Goal: Task Accomplishment & Management: Manage account settings

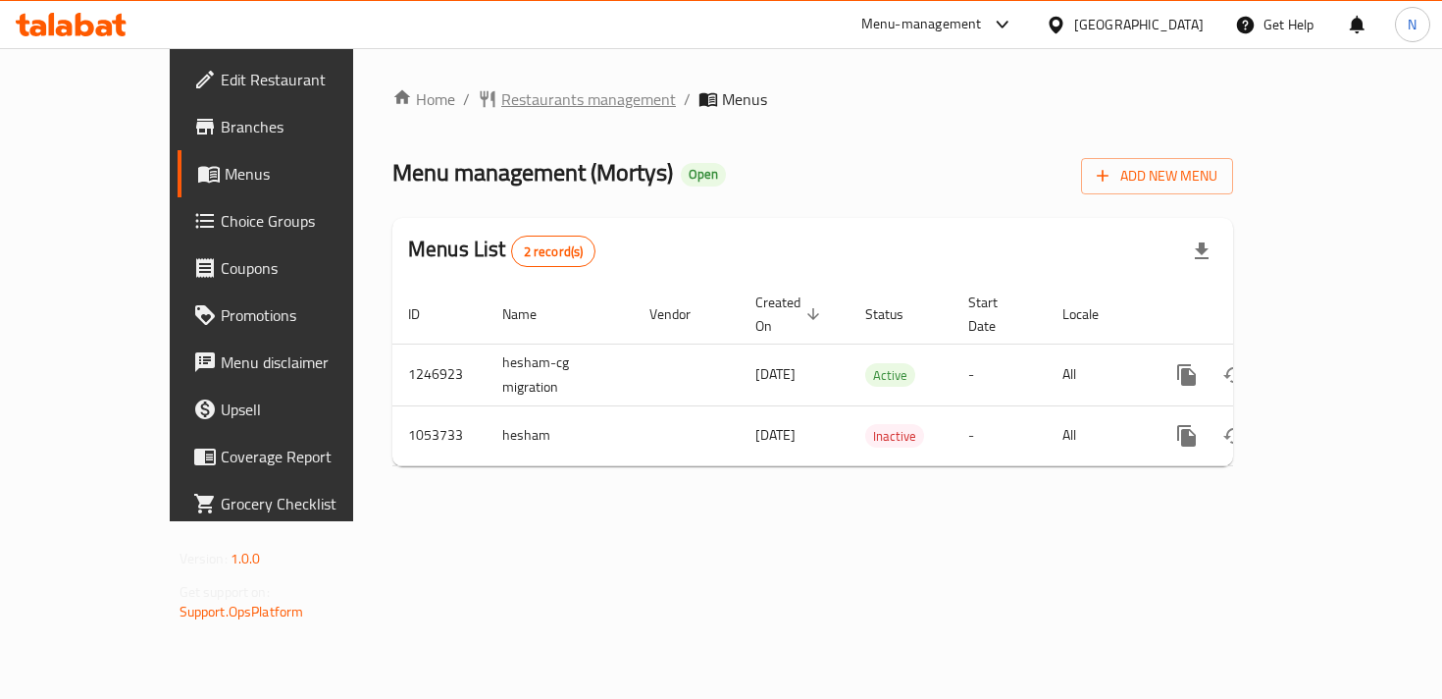
click at [501, 99] on span "Restaurants management" at bounding box center [588, 99] width 175 height 24
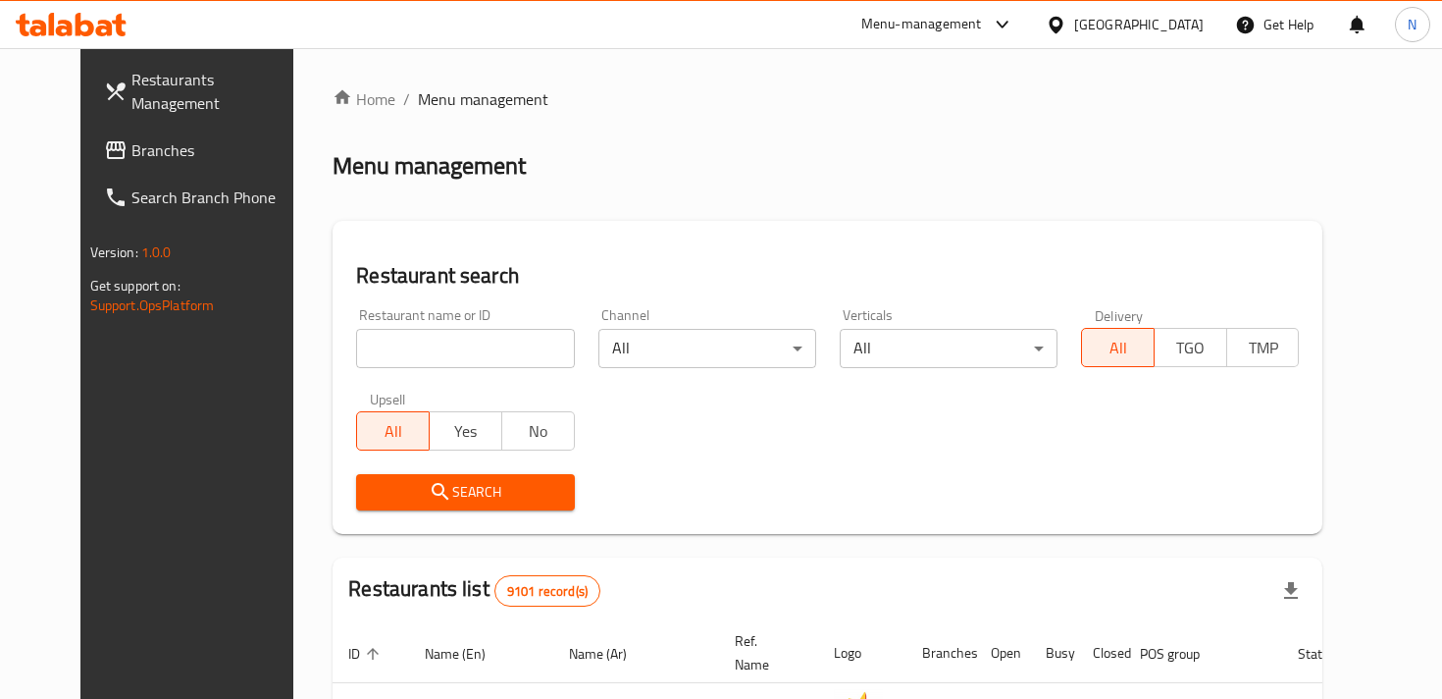
click at [366, 357] on input "search" at bounding box center [465, 348] width 218 height 39
type input "mortys"
click button "Search" at bounding box center [465, 492] width 218 height 36
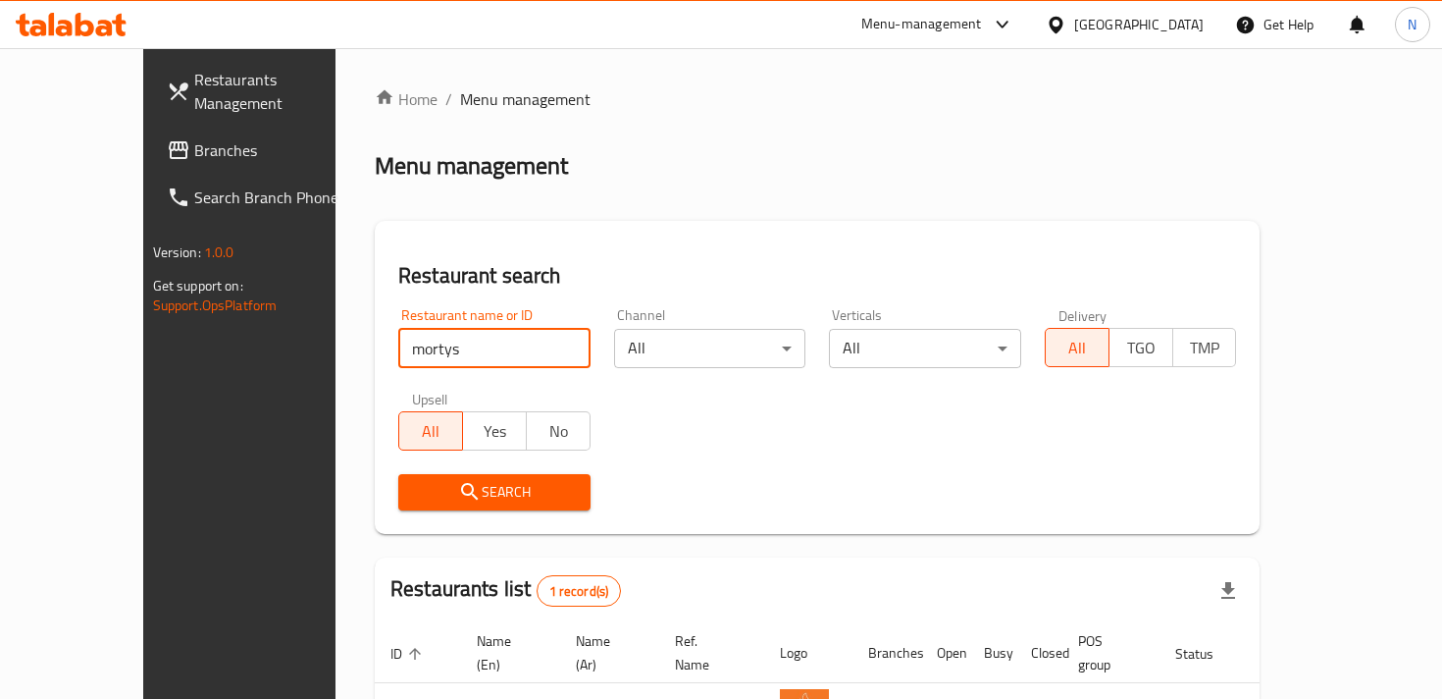
scroll to position [138, 0]
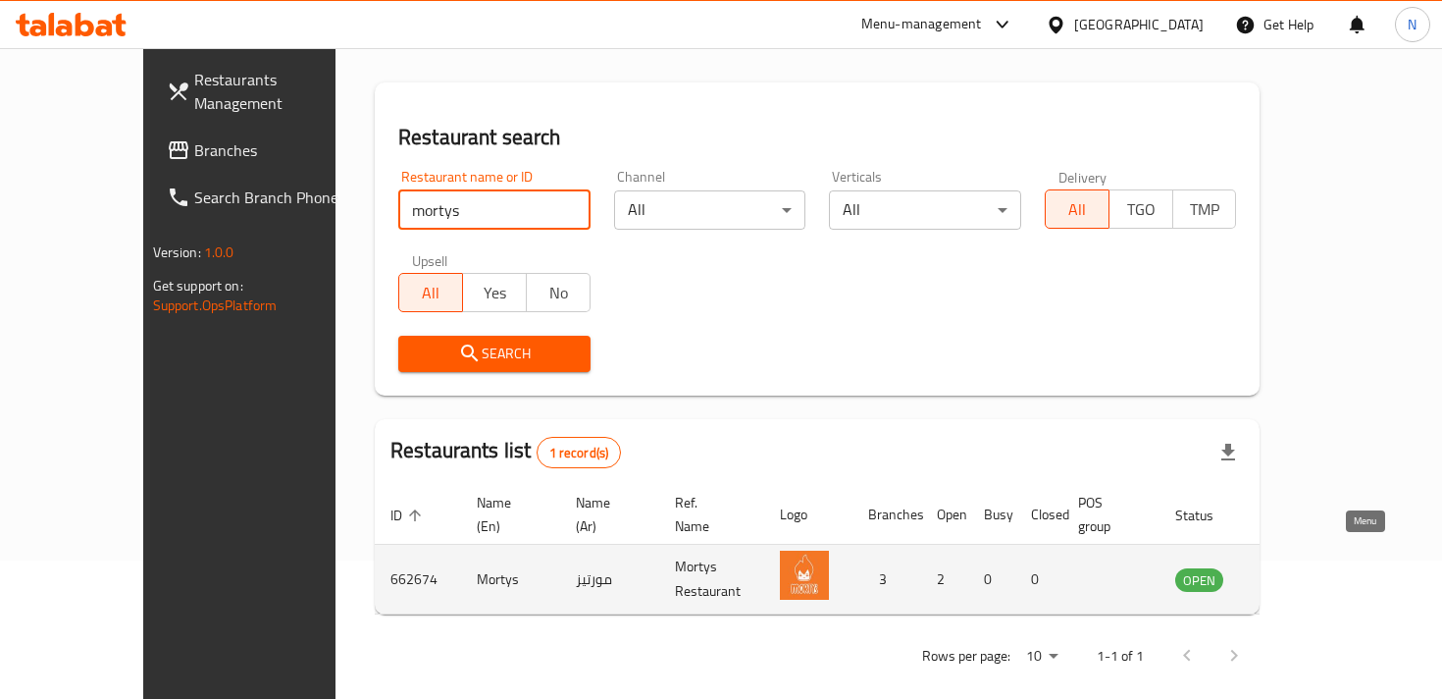
click at [1301, 572] on icon "enhanced table" at bounding box center [1291, 580] width 22 height 17
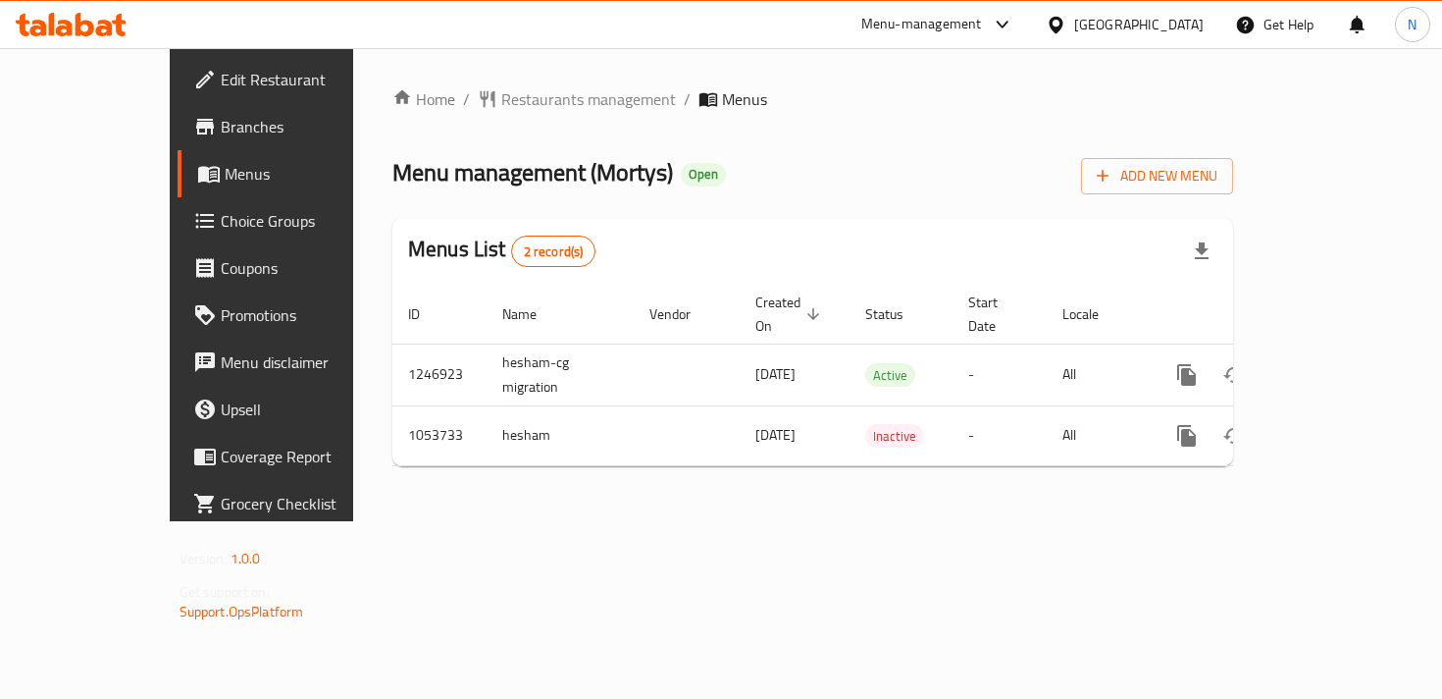
click at [178, 156] on link "Menus" at bounding box center [294, 173] width 233 height 47
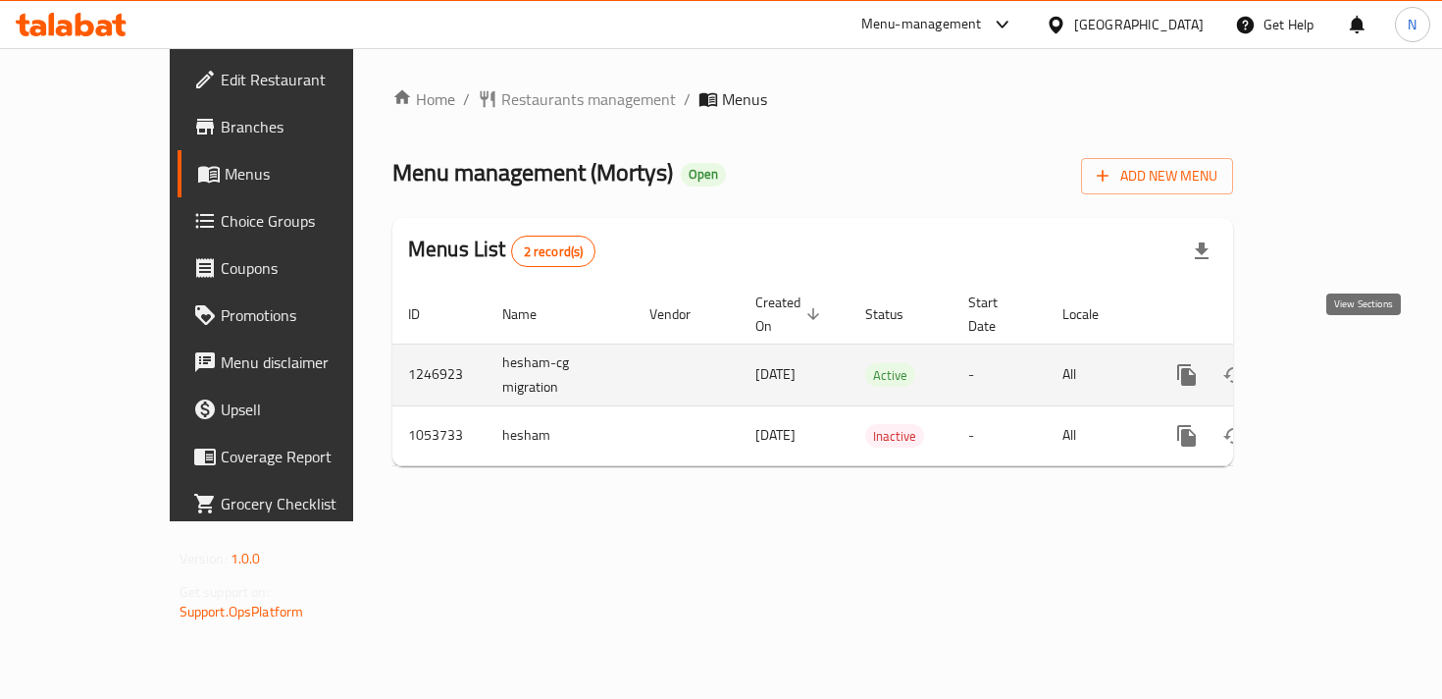
click at [1340, 363] on icon "enhanced table" at bounding box center [1329, 375] width 24 height 24
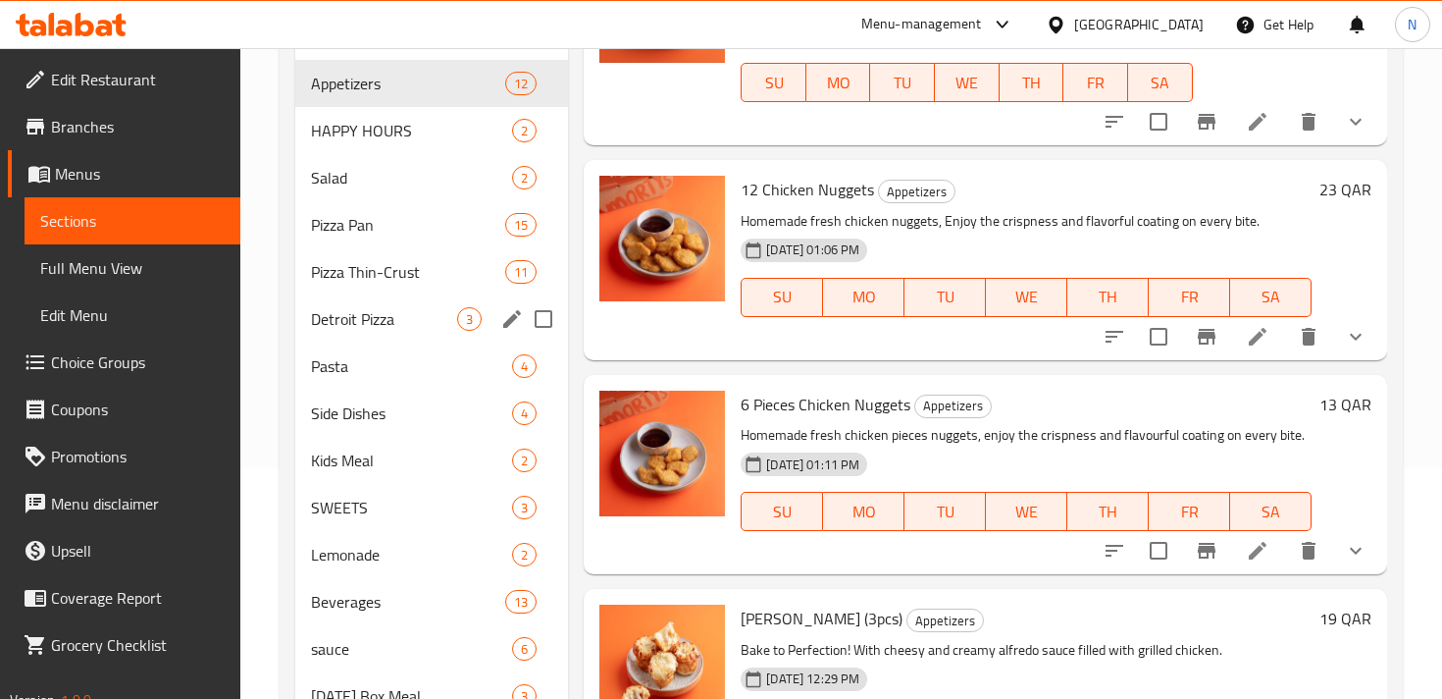
scroll to position [241, 0]
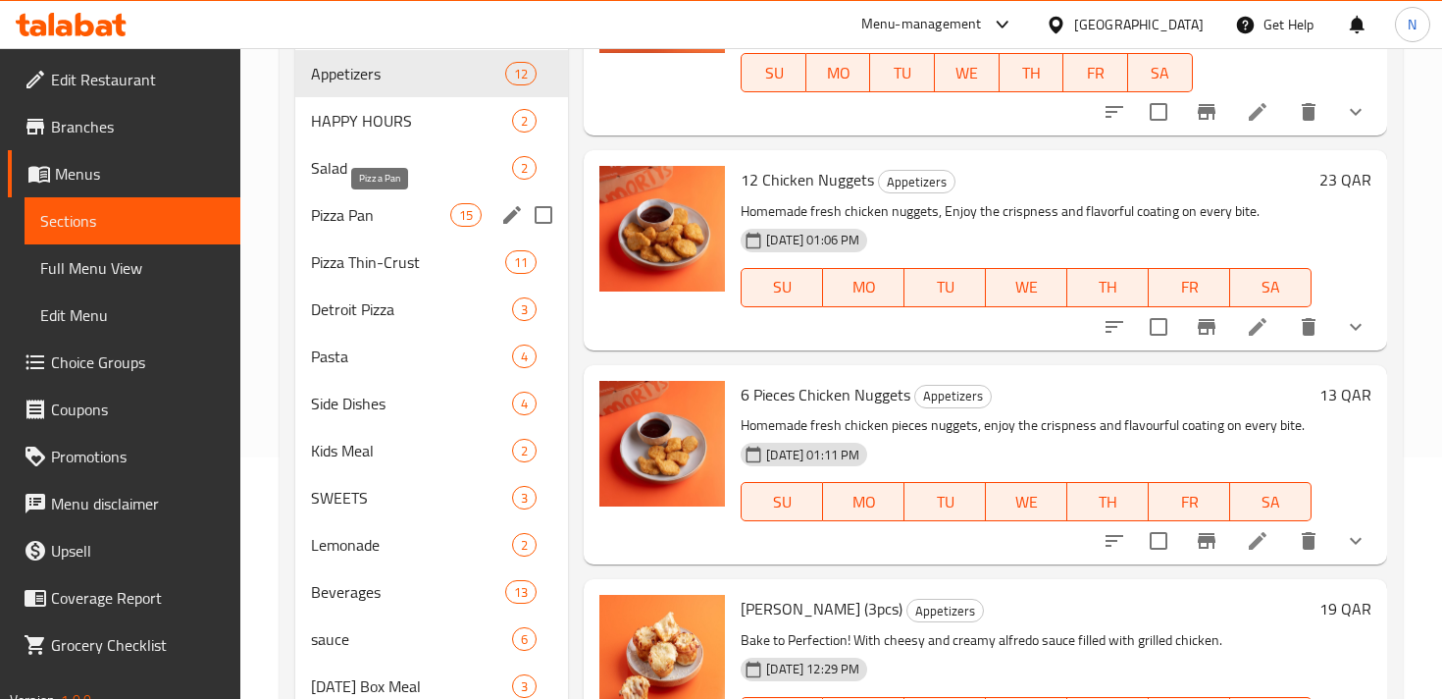
click at [373, 221] on span "Pizza Pan" at bounding box center [380, 215] width 139 height 24
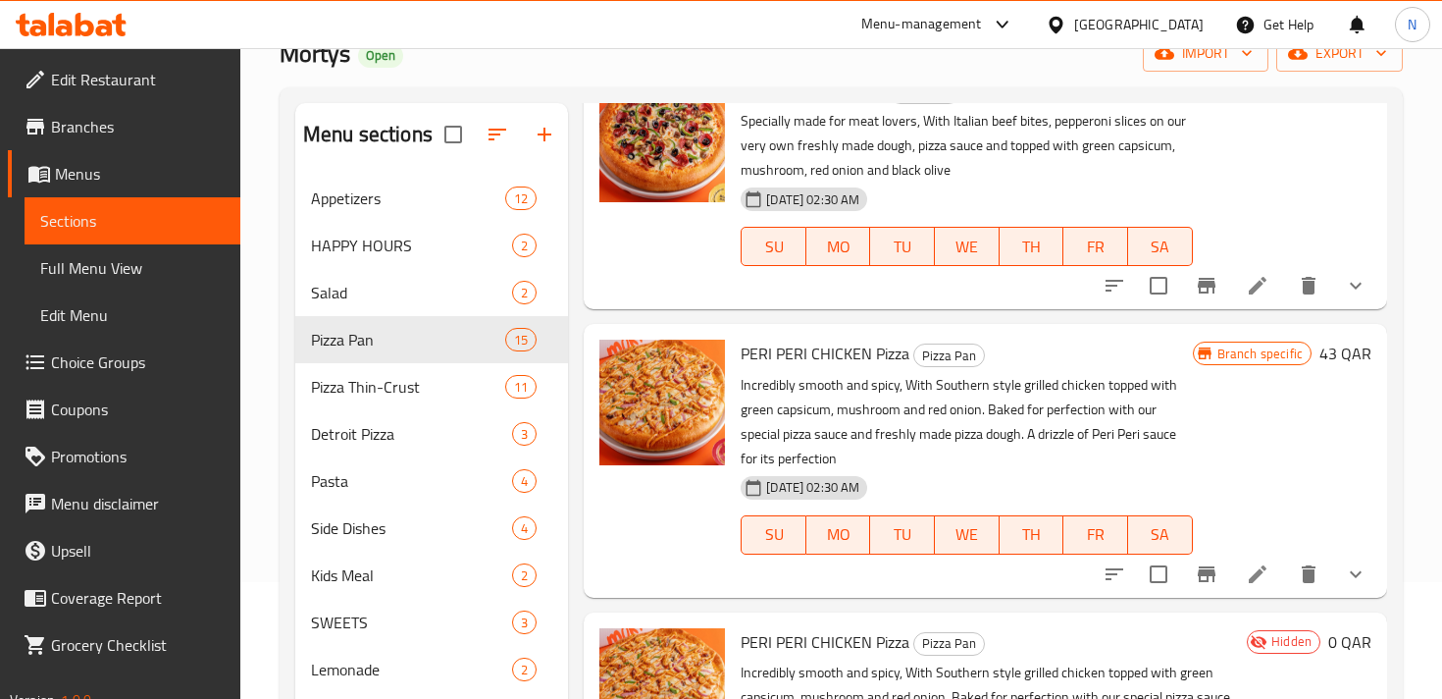
scroll to position [167, 0]
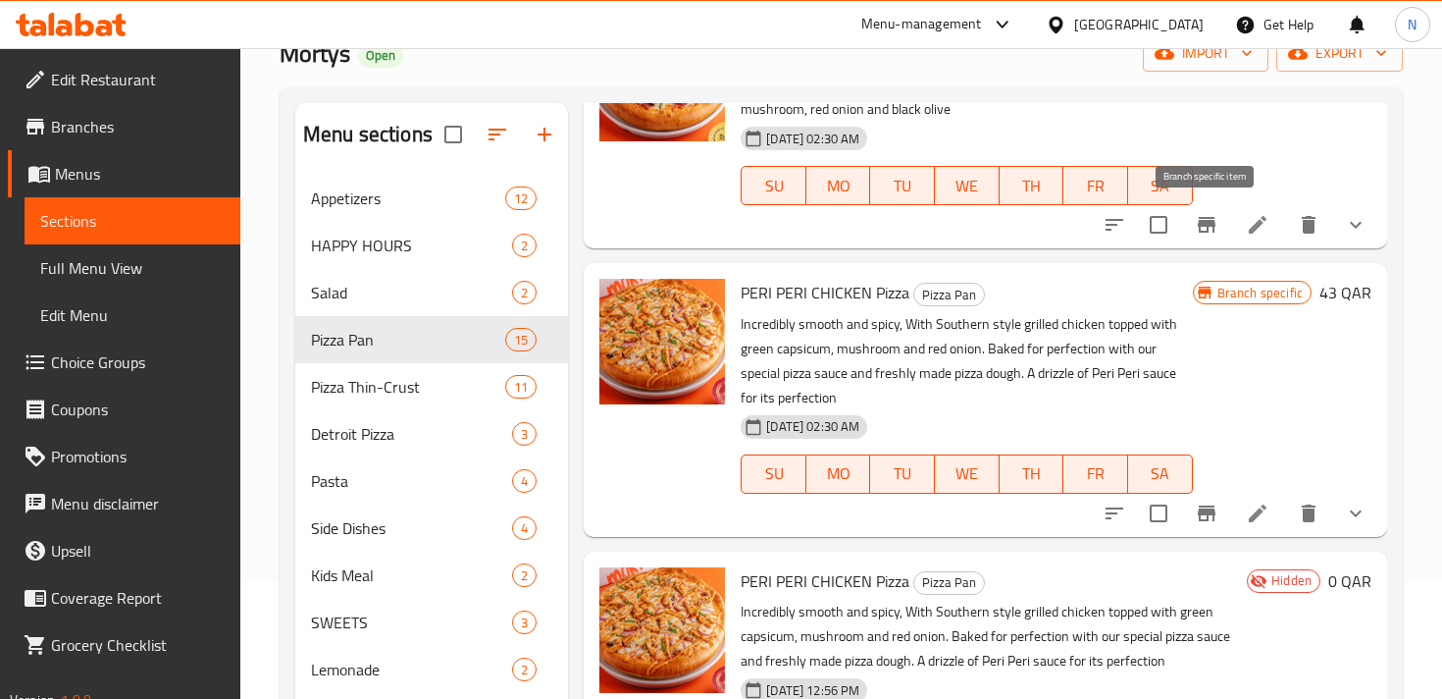
click at [1212, 229] on icon "Branch-specific-item" at bounding box center [1207, 225] width 24 height 24
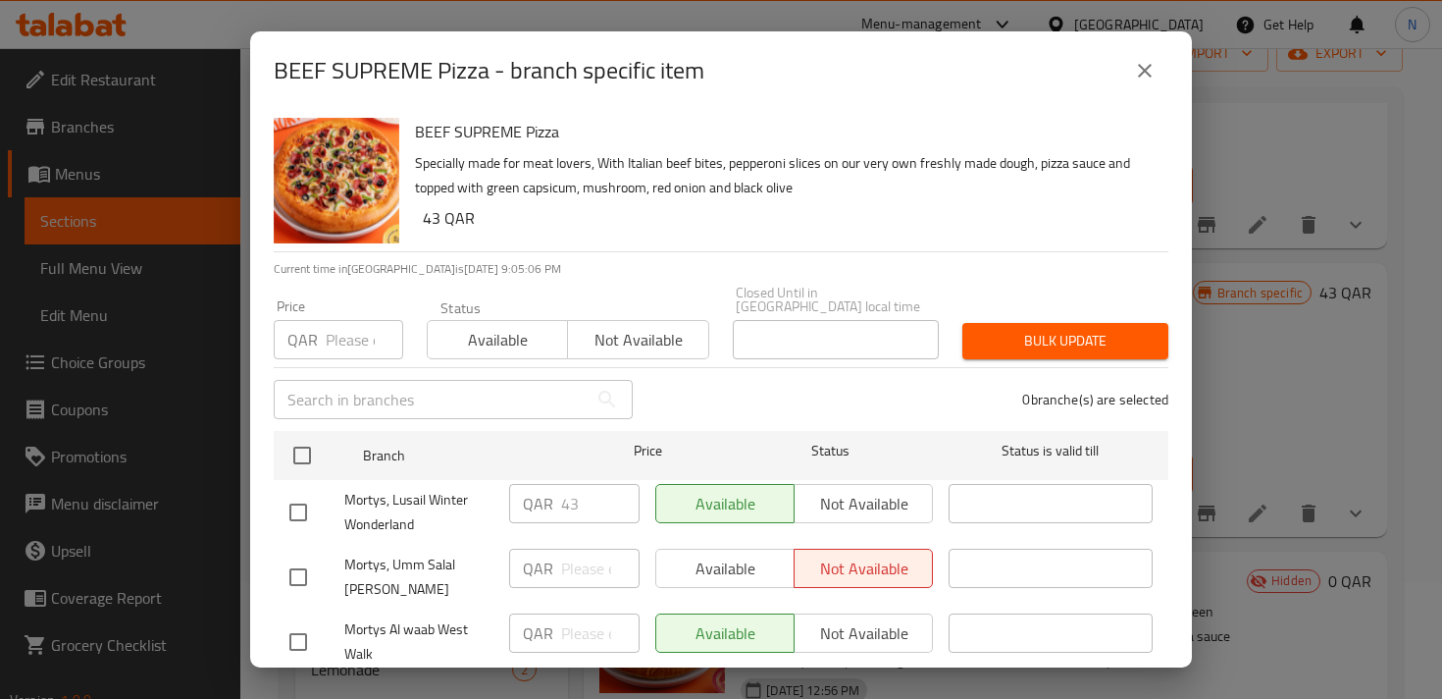
scroll to position [45, 0]
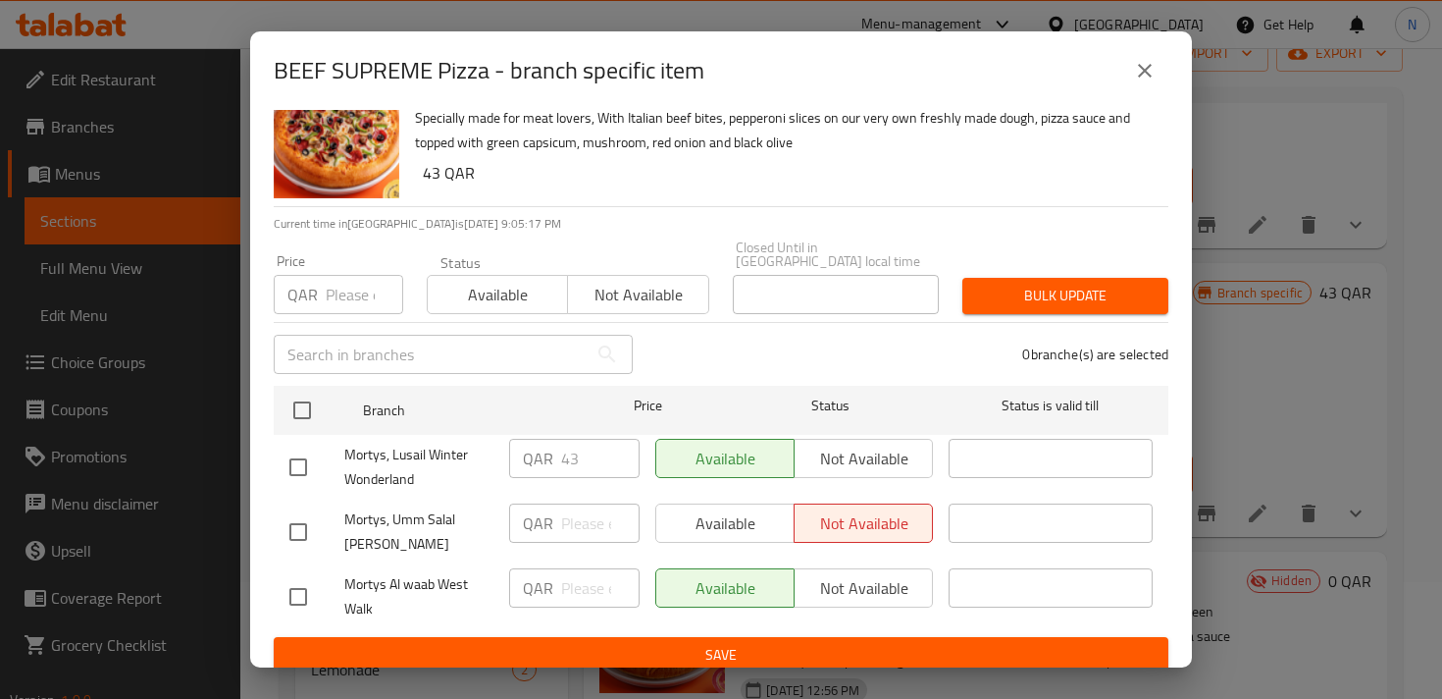
click at [690, 515] on div "Available Not available" at bounding box center [794, 522] width 278 height 39
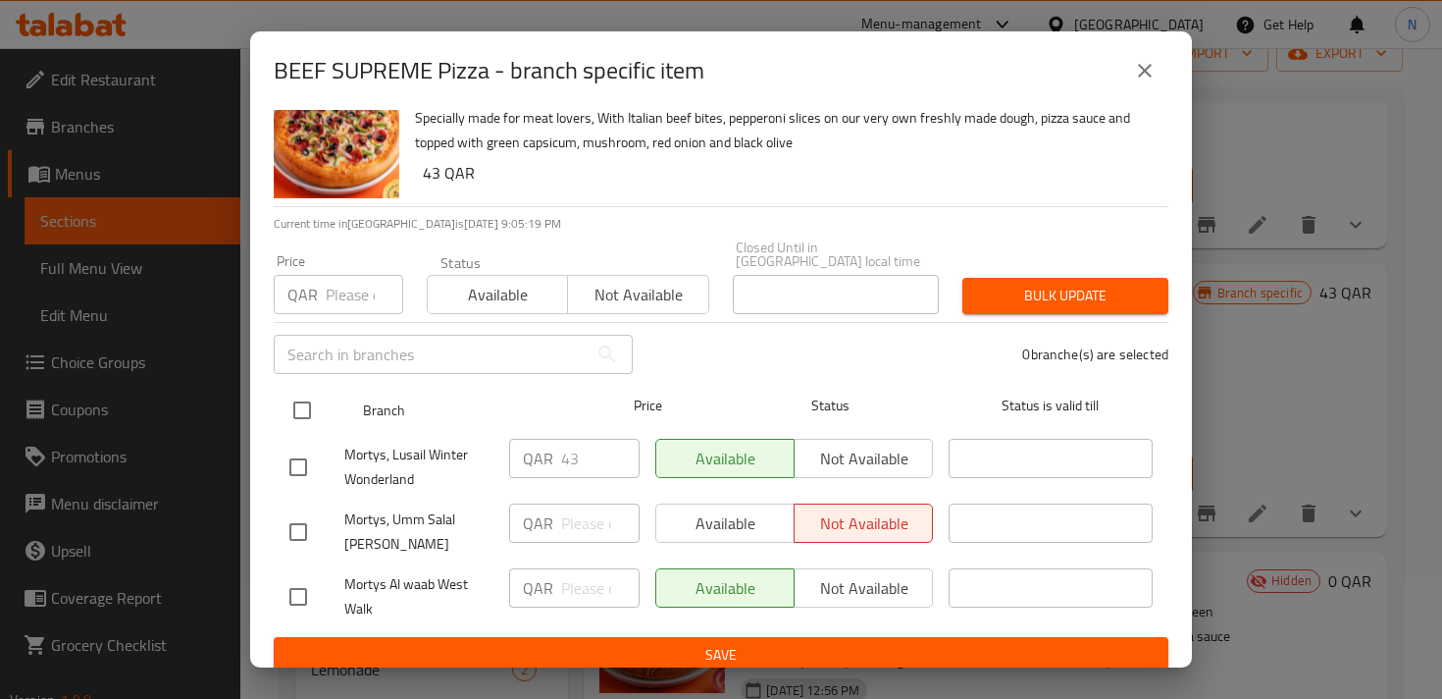
click at [296, 395] on input "checkbox" at bounding box center [302, 410] width 41 height 41
checkbox input "true"
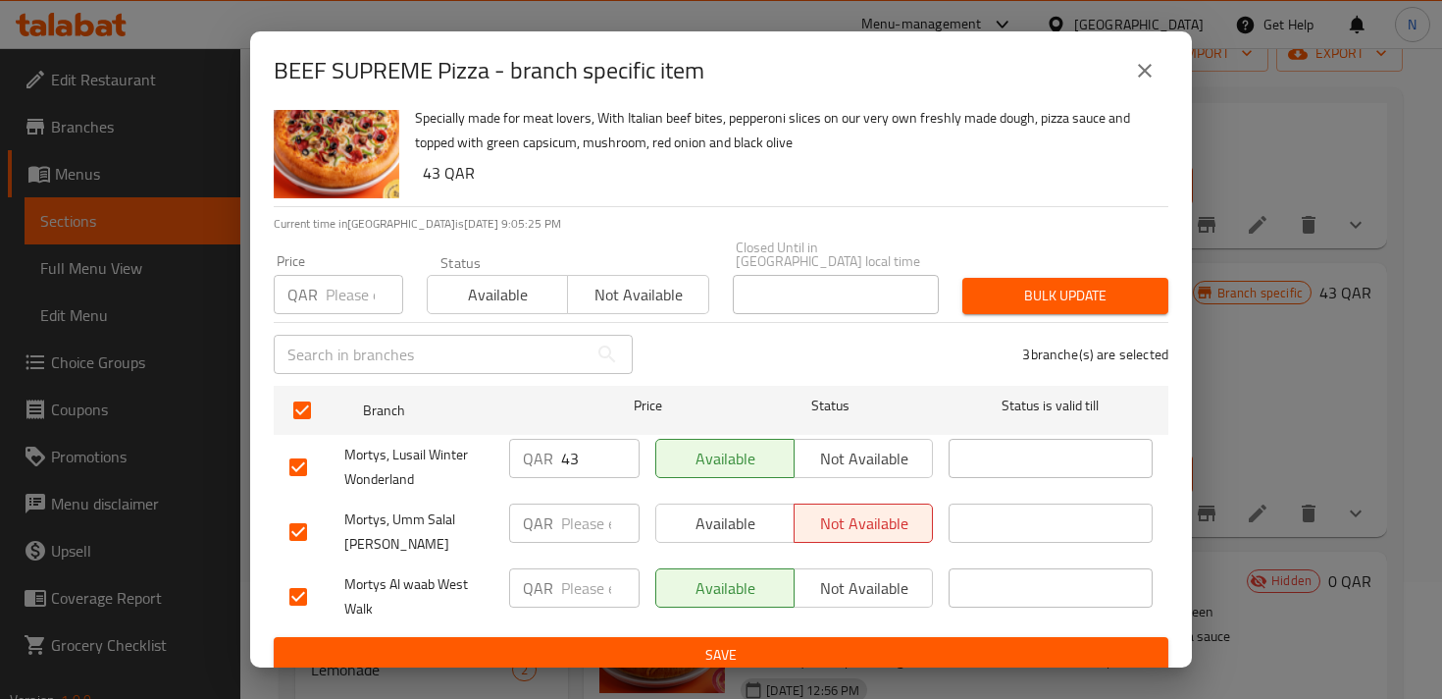
click at [736, 643] on span "Save" at bounding box center [721, 655] width 864 height 25
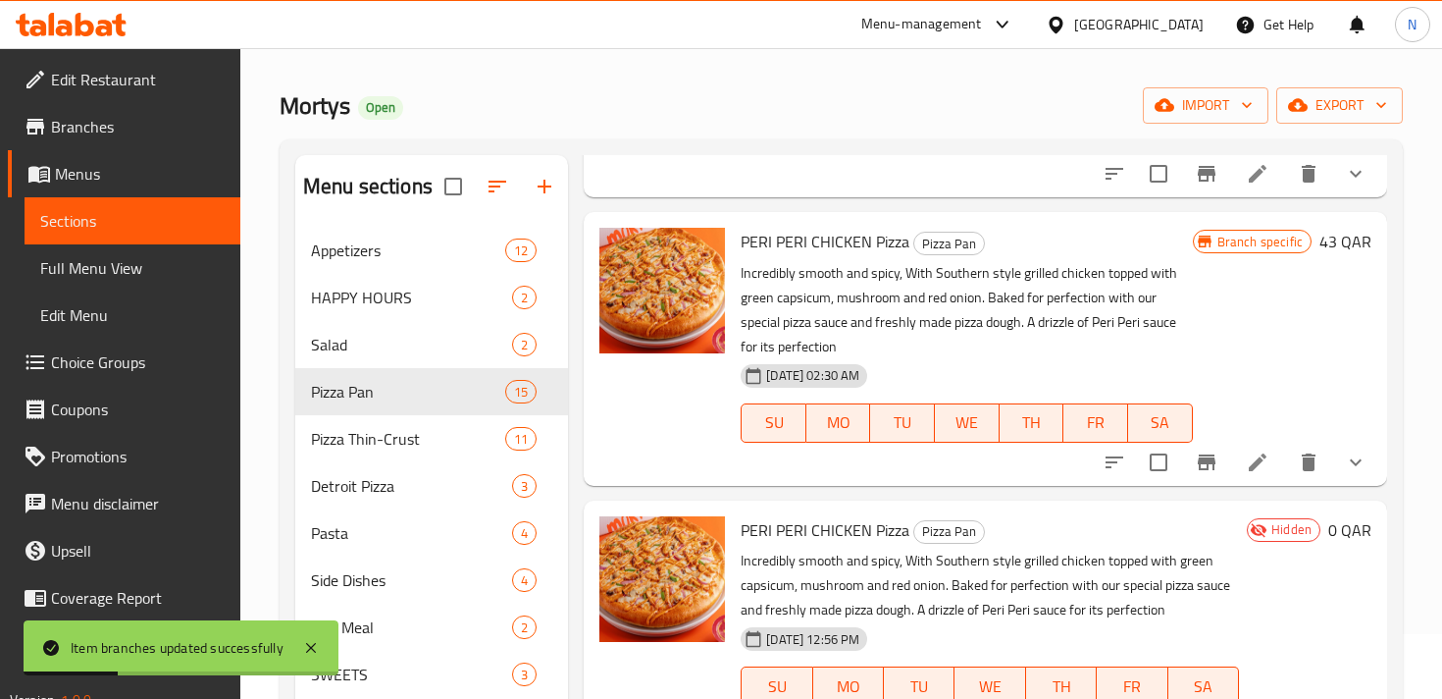
scroll to position [301, 0]
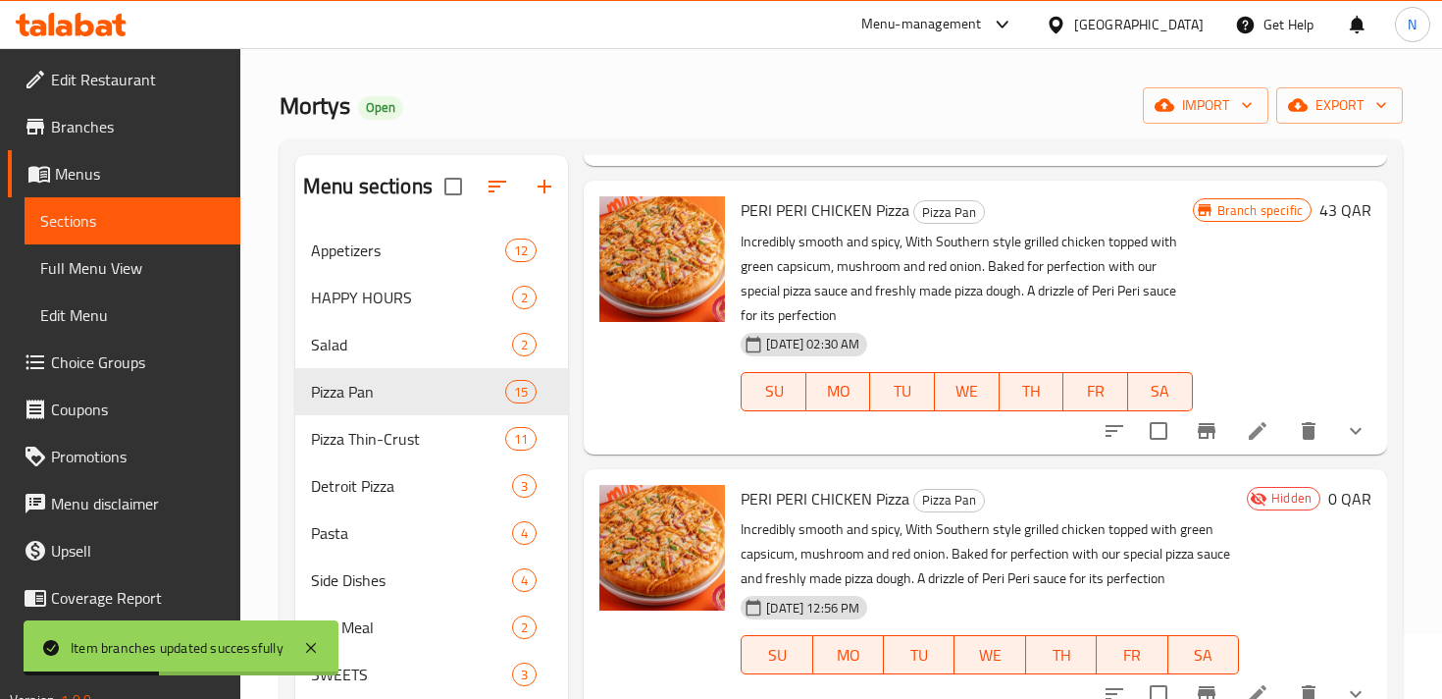
click at [1258, 214] on span "Branch specific" at bounding box center [1260, 210] width 101 height 19
click at [1202, 430] on icon "Branch-specific-item" at bounding box center [1207, 431] width 18 height 16
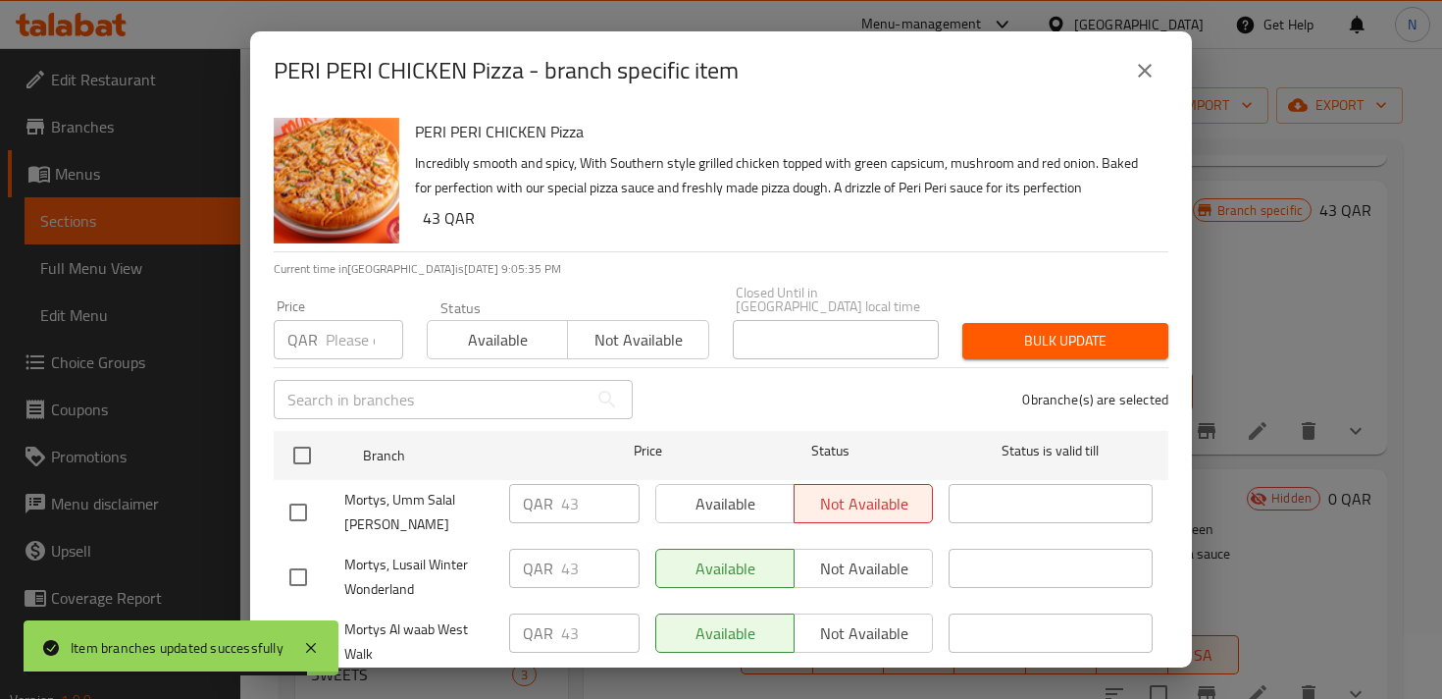
click at [719, 496] on div "Available Not available" at bounding box center [794, 503] width 278 height 39
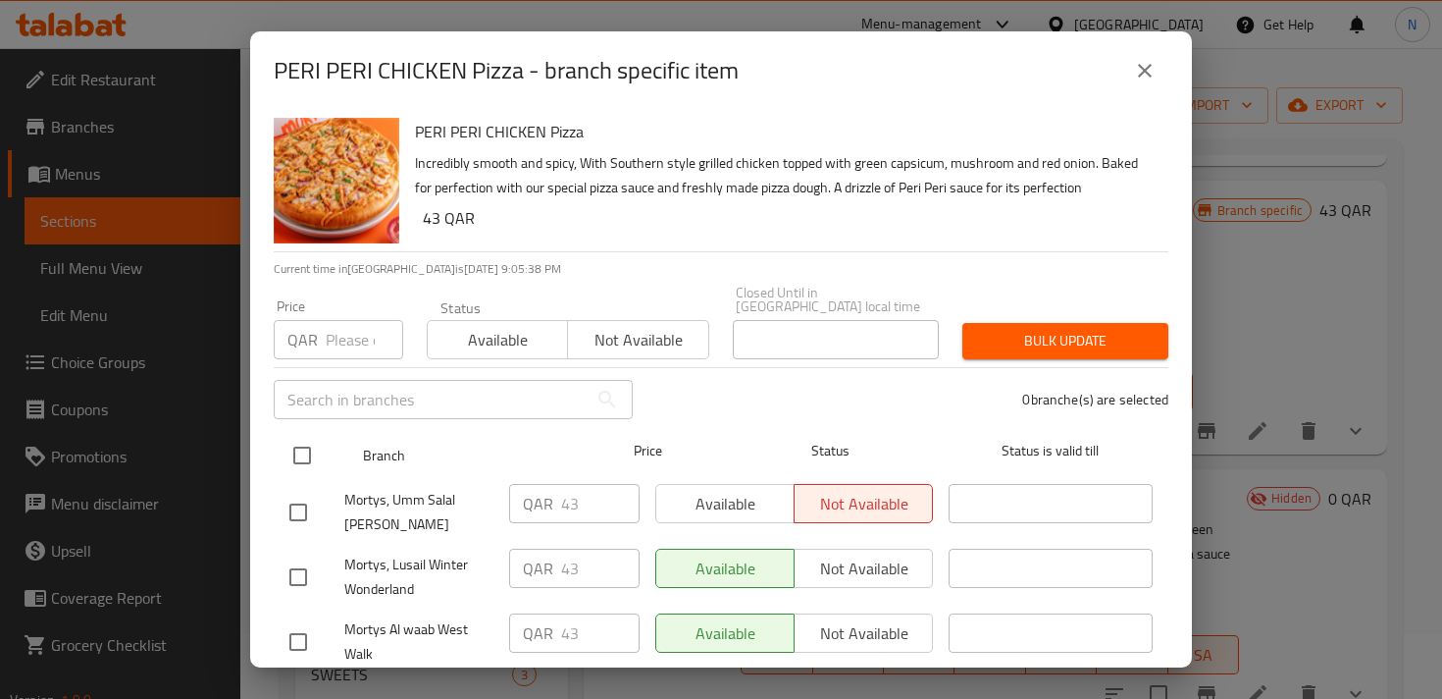
click at [305, 451] on input "checkbox" at bounding box center [302, 455] width 41 height 41
checkbox input "true"
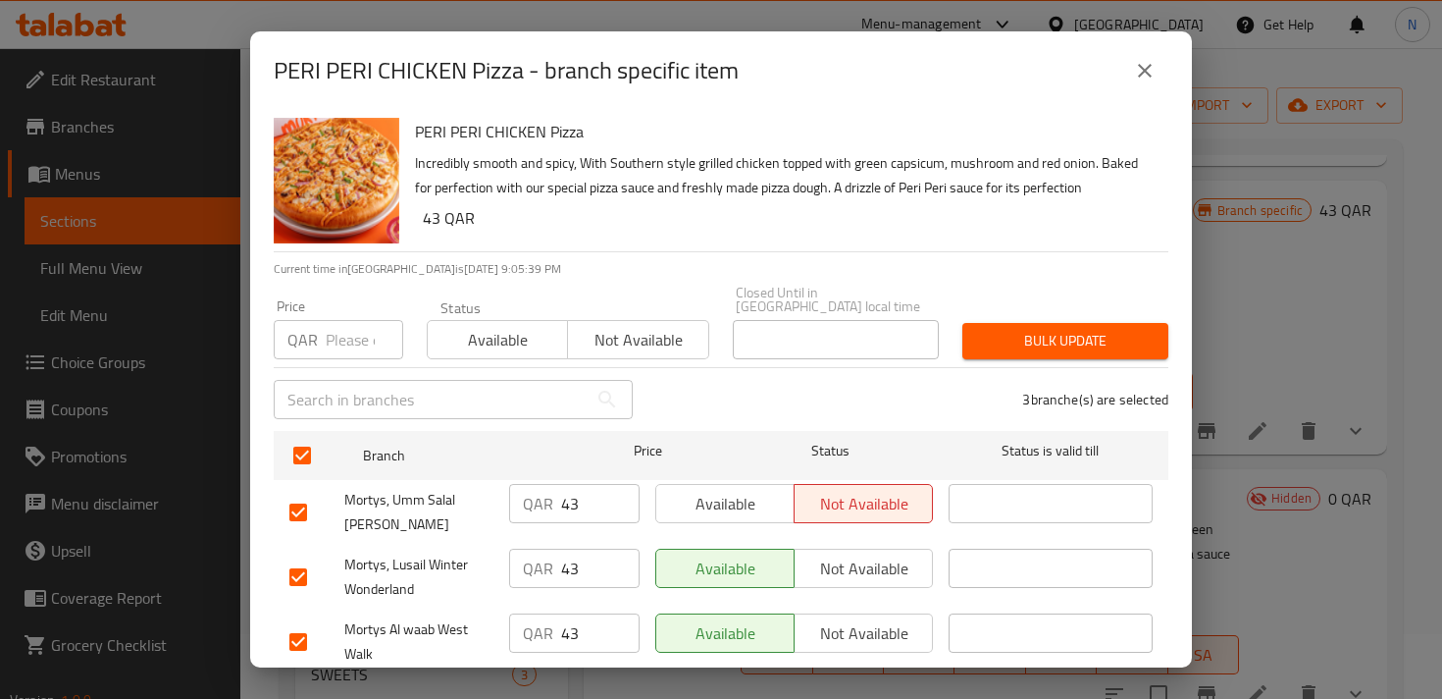
click at [515, 326] on span "Available" at bounding box center [498, 340] width 125 height 28
click at [1077, 332] on span "Bulk update" at bounding box center [1065, 341] width 175 height 25
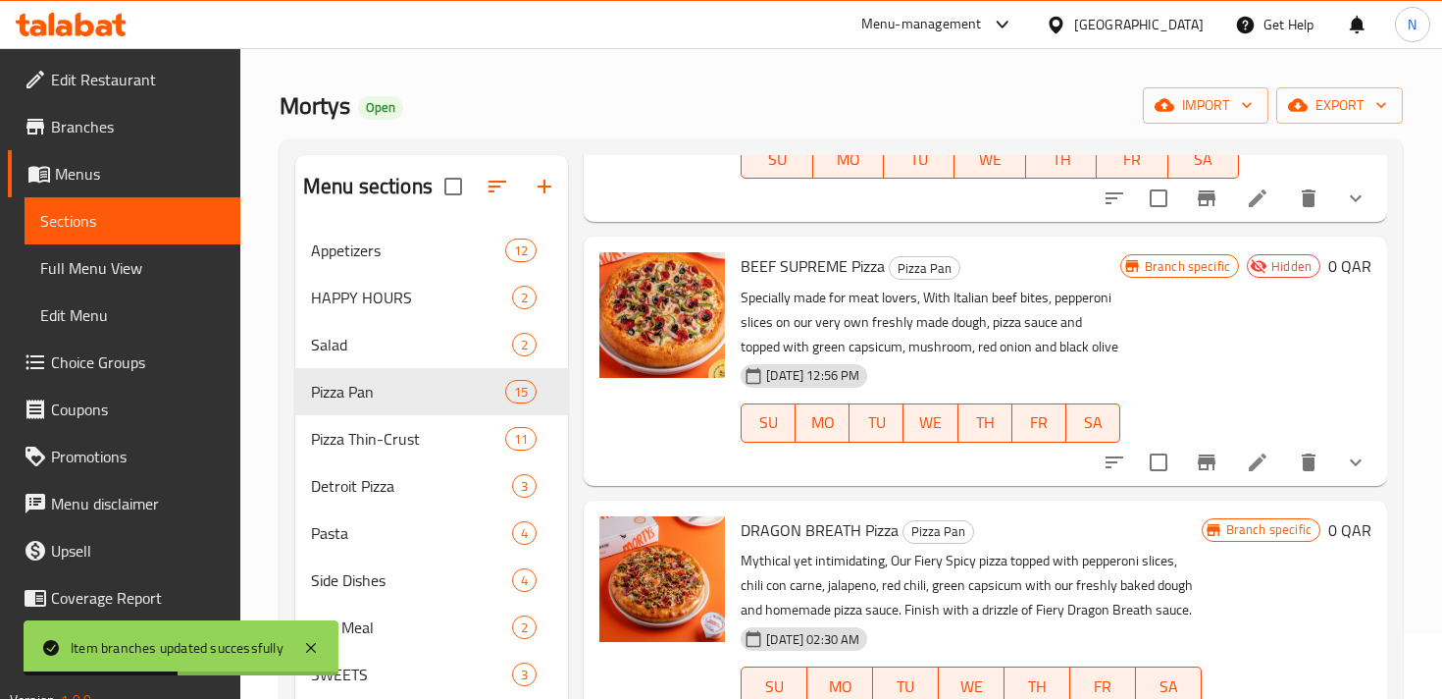
scroll to position [767, 0]
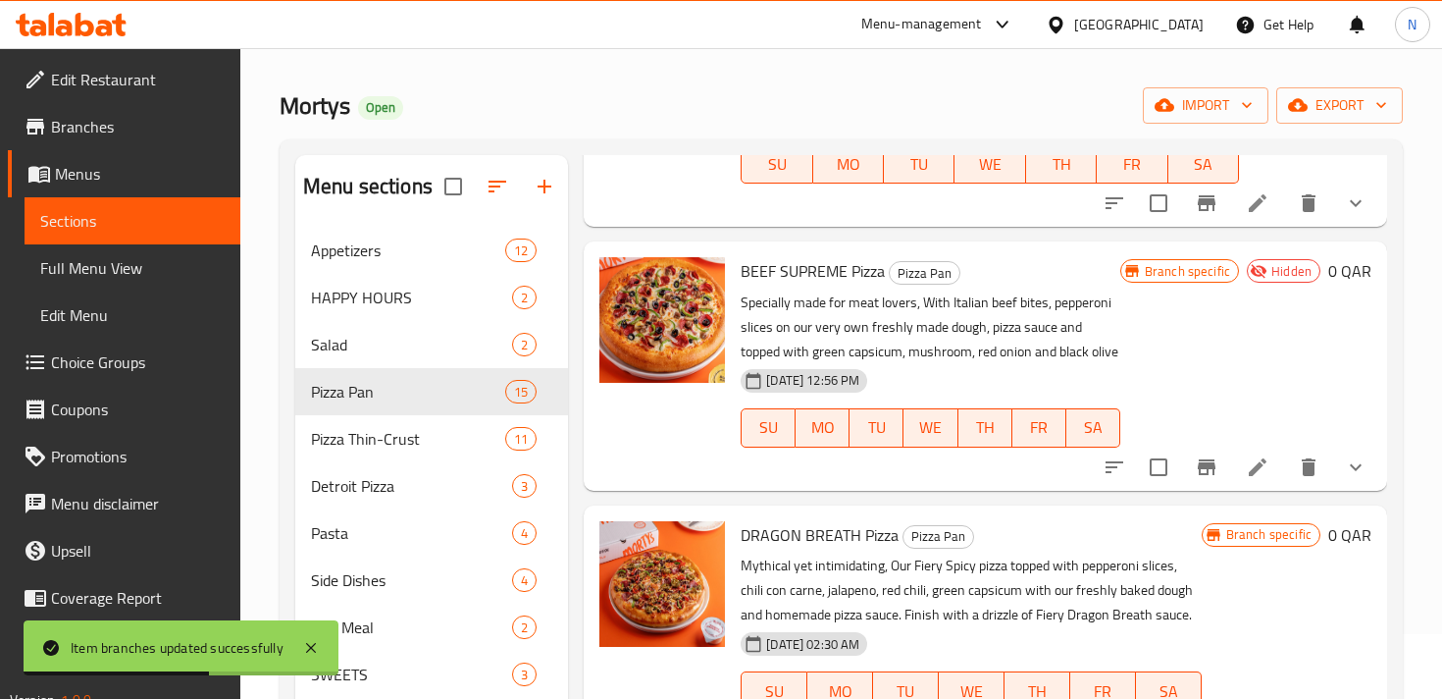
click at [1284, 271] on span "Hidden" at bounding box center [1292, 271] width 56 height 19
click at [1205, 467] on icon "Branch-specific-item" at bounding box center [1207, 467] width 18 height 16
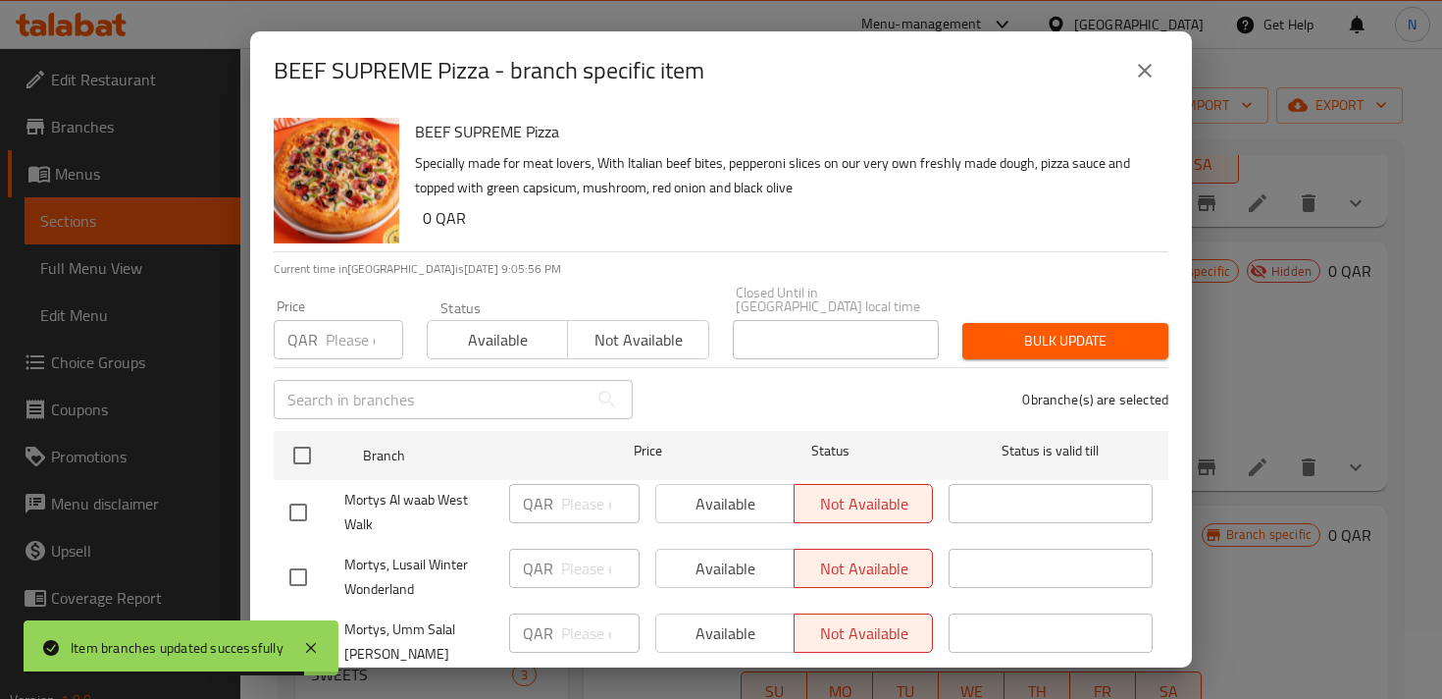
scroll to position [45, 0]
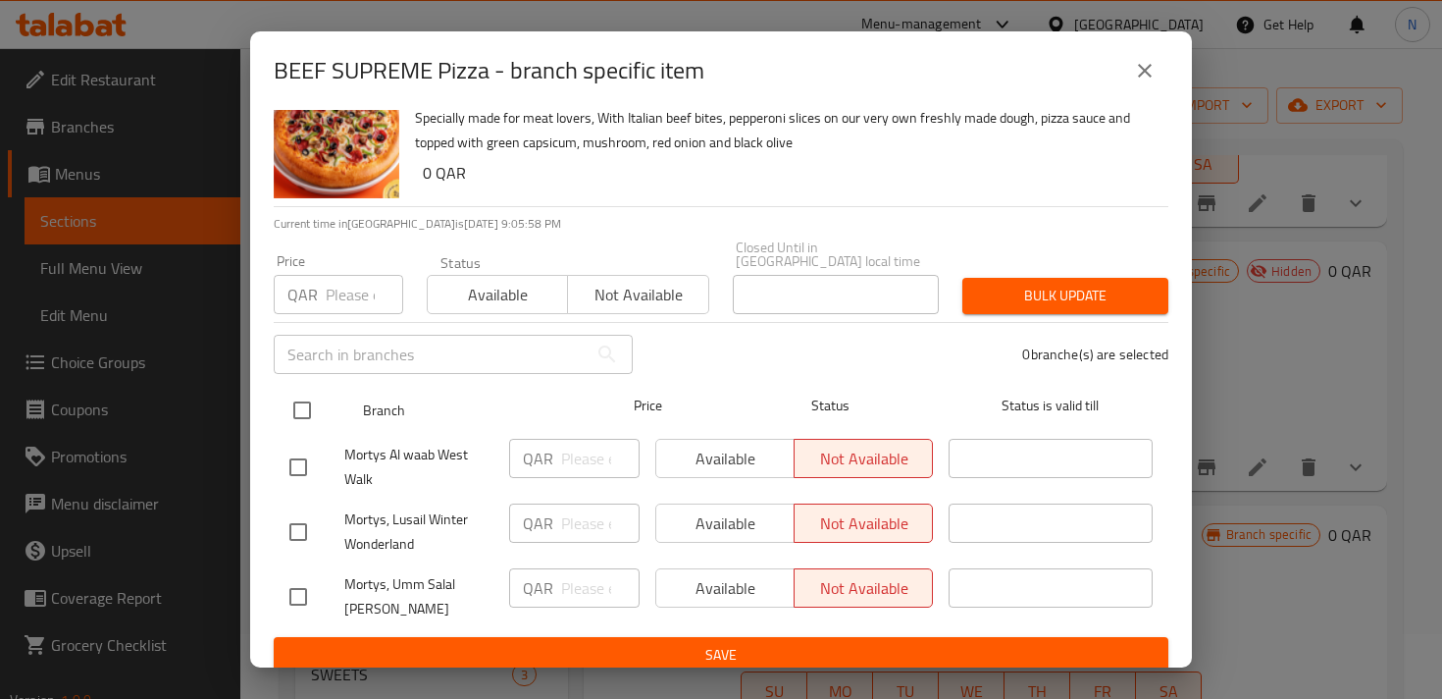
click at [313, 402] on input "checkbox" at bounding box center [302, 410] width 41 height 41
checkbox input "true"
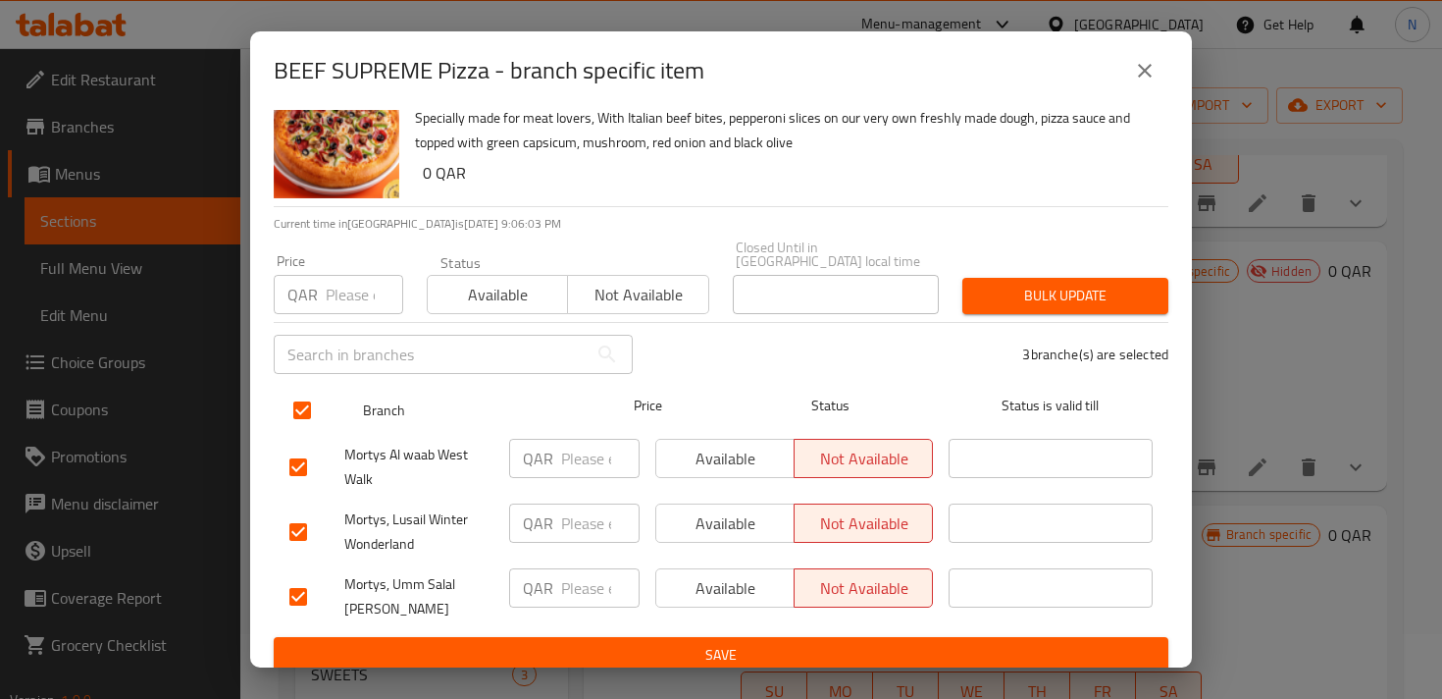
click at [294, 397] on input "checkbox" at bounding box center [302, 410] width 41 height 41
checkbox input "false"
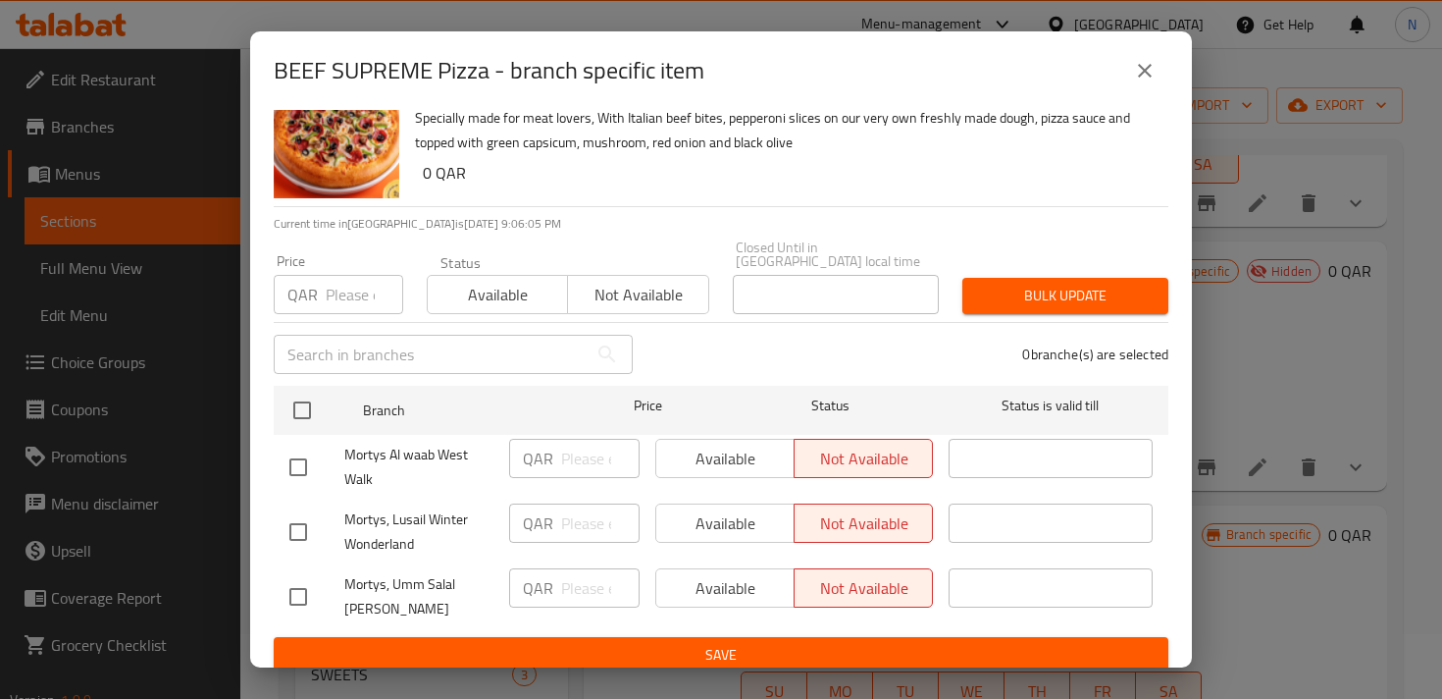
click at [1146, 74] on icon "close" at bounding box center [1145, 71] width 24 height 24
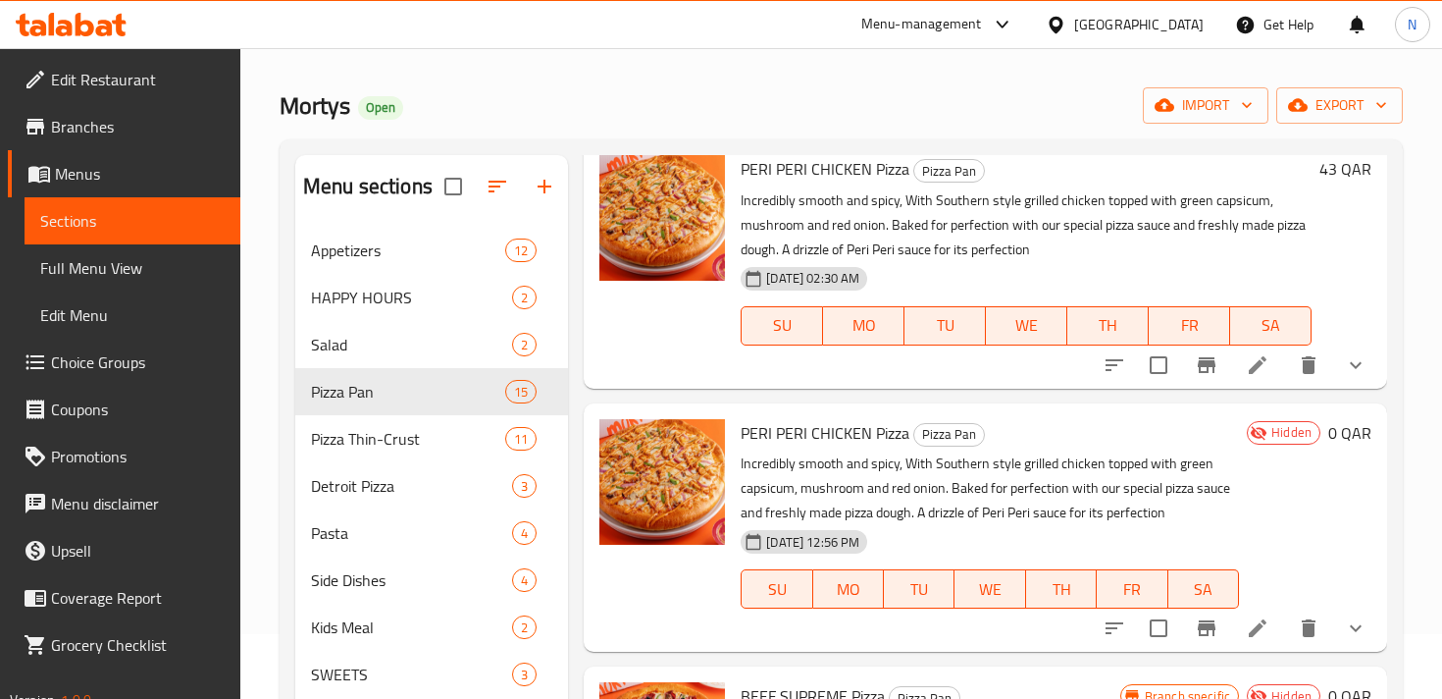
scroll to position [0, 0]
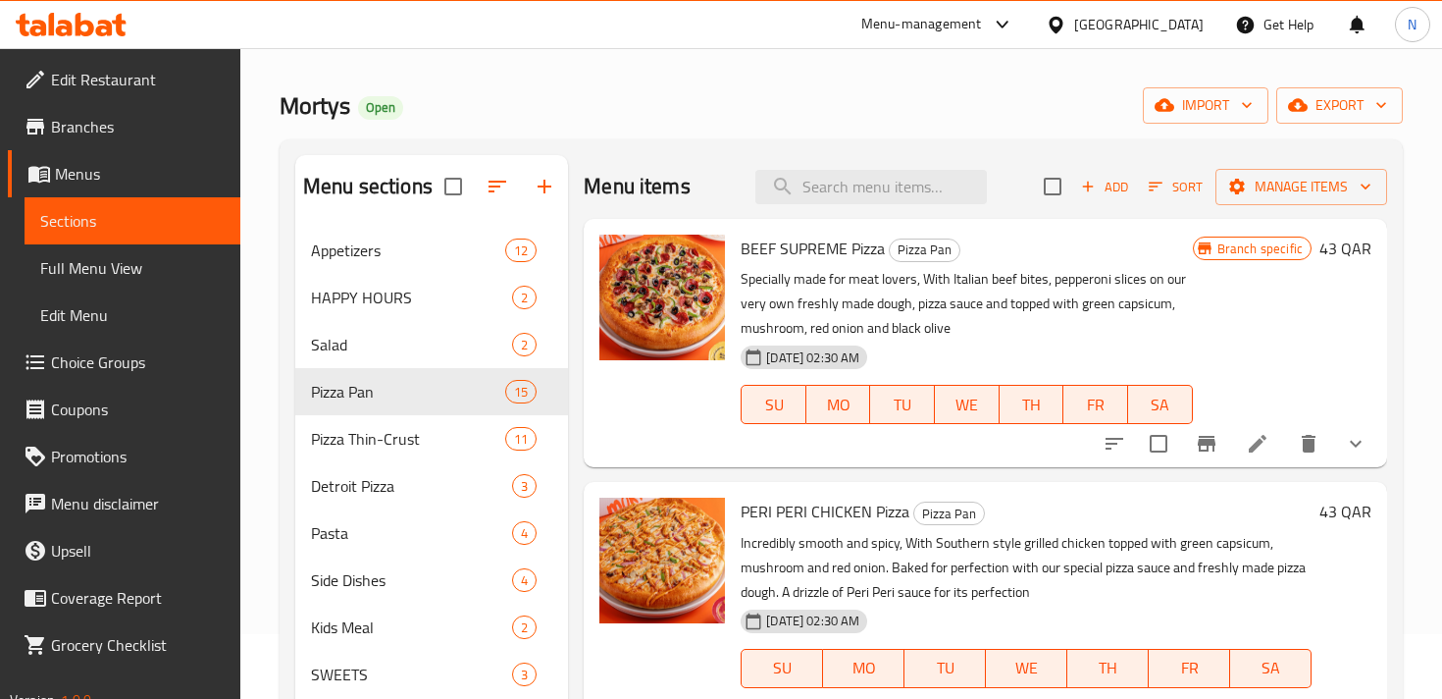
click at [1256, 245] on span "Branch specific" at bounding box center [1260, 248] width 101 height 19
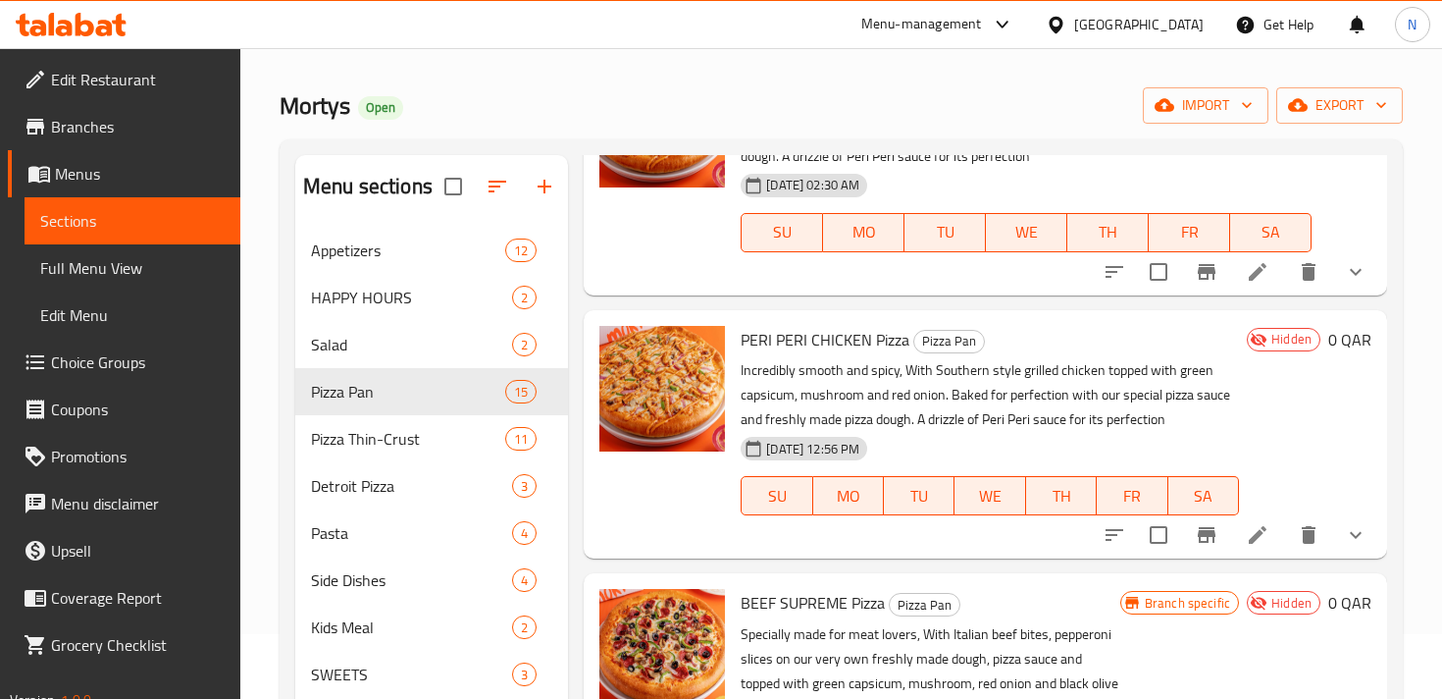
scroll to position [440, 0]
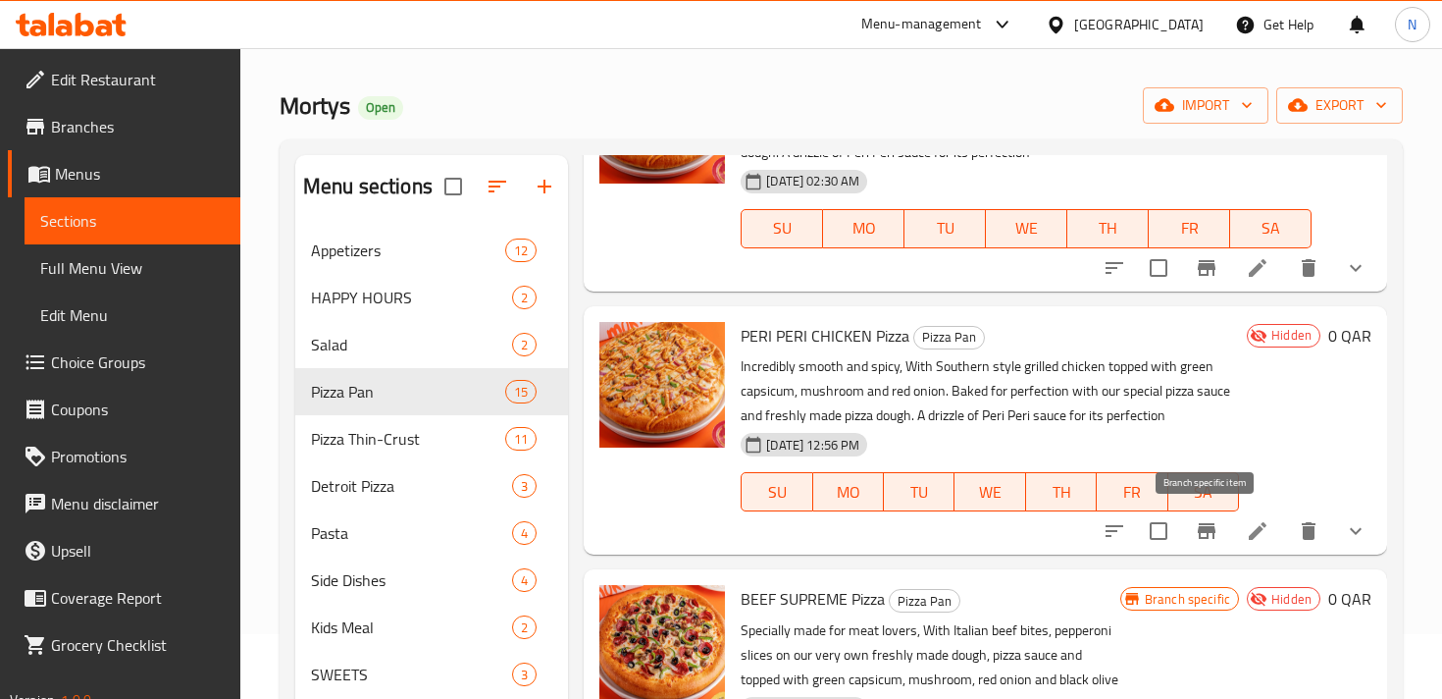
click at [1209, 530] on icon "Branch-specific-item" at bounding box center [1207, 531] width 18 height 16
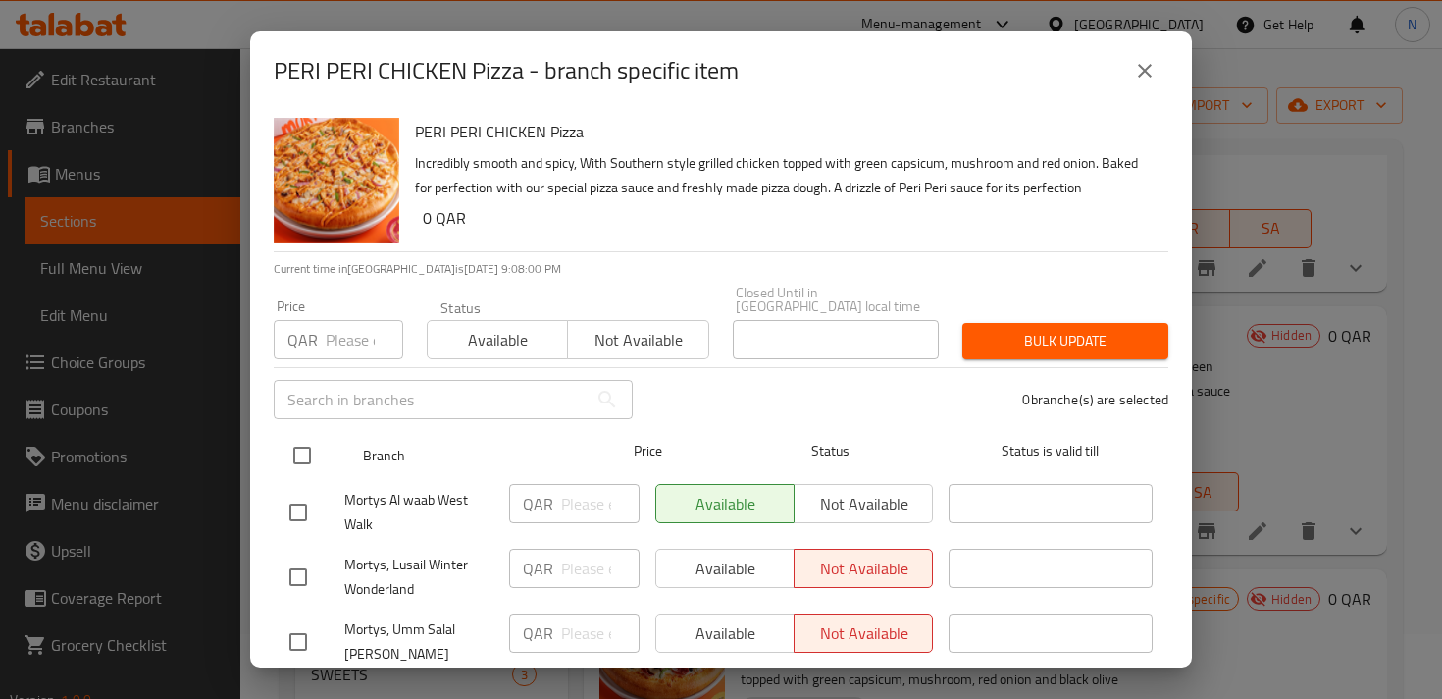
click at [304, 449] on input "checkbox" at bounding box center [302, 455] width 41 height 41
checkbox input "true"
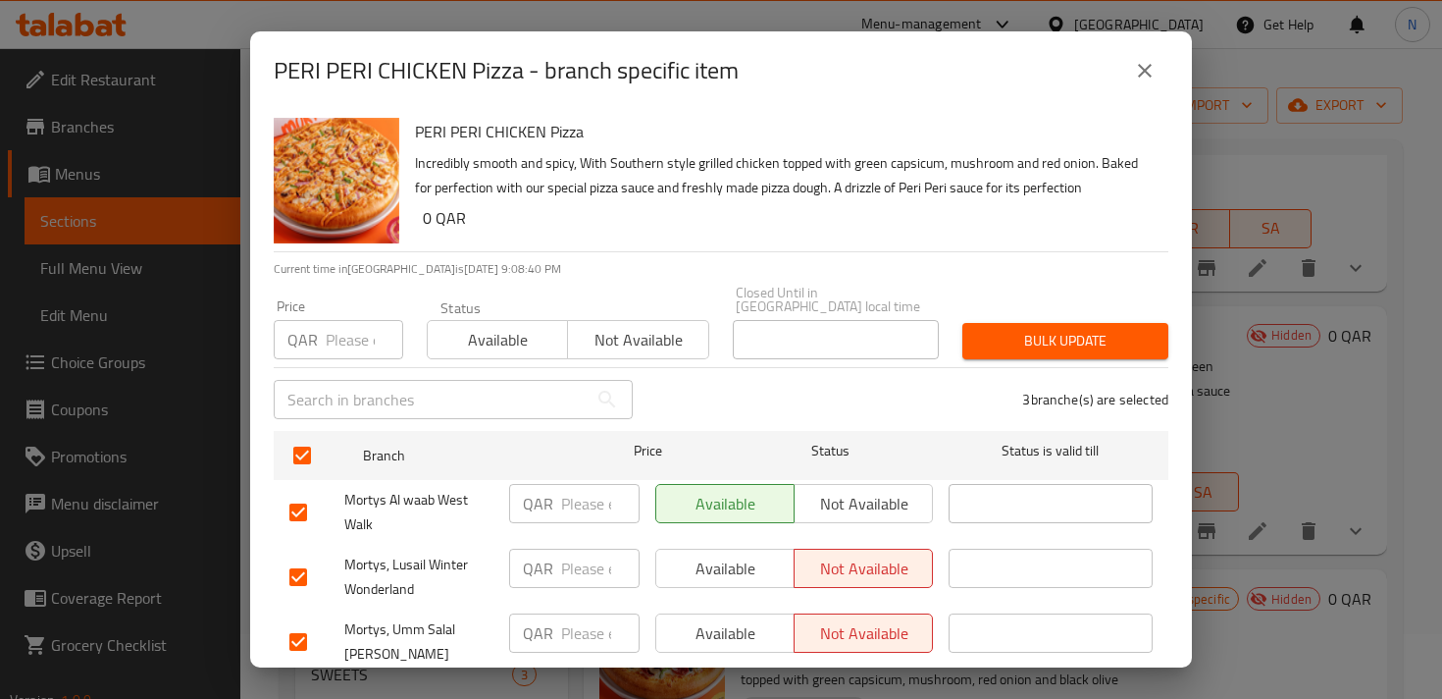
click at [1151, 68] on icon "close" at bounding box center [1145, 71] width 24 height 24
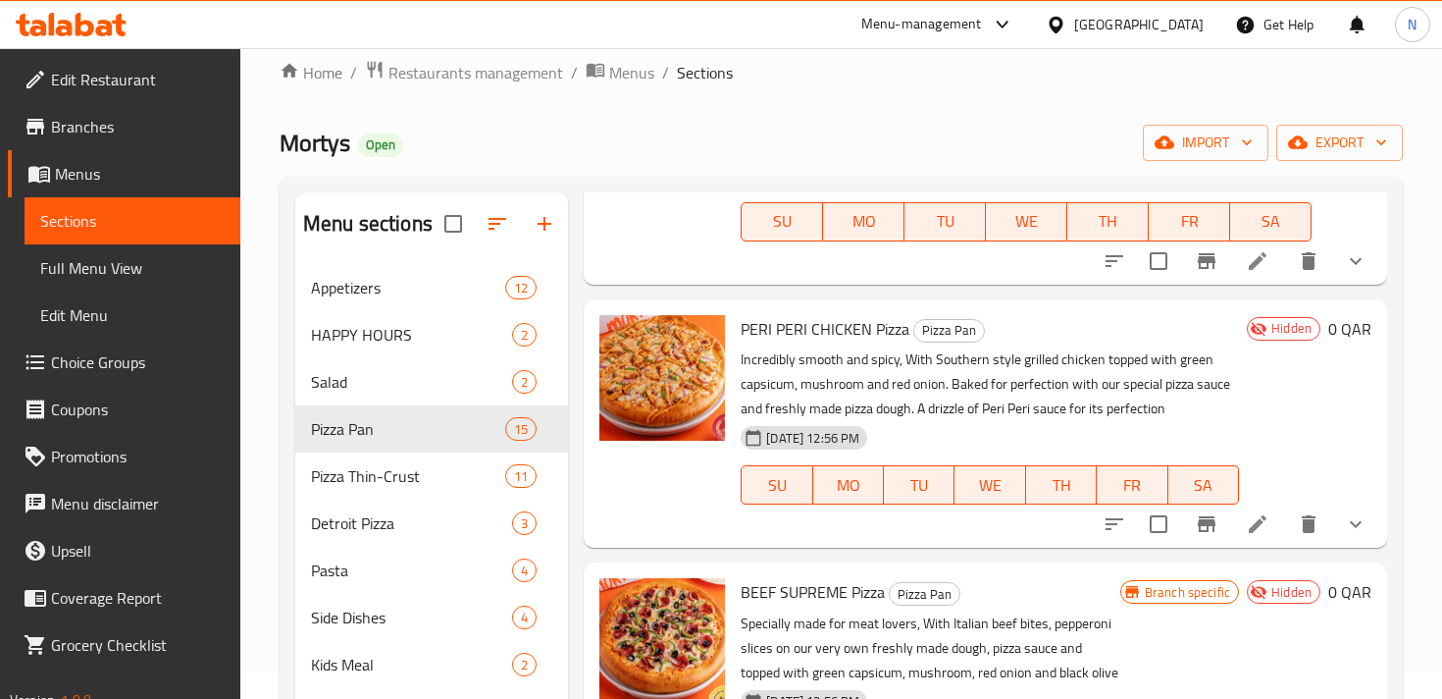
scroll to position [488, 0]
